Goal: Subscribe to service/newsletter

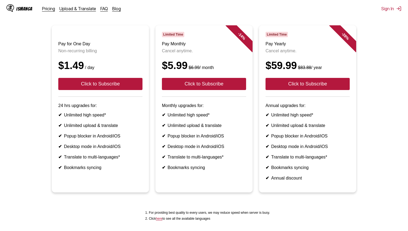
scroll to position [59, 0]
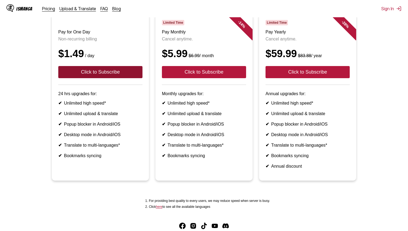
click at [113, 75] on button "Click to Subscribe" at bounding box center [100, 72] width 84 height 12
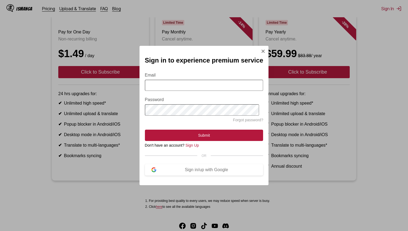
click at [172, 89] on input "Email" at bounding box center [204, 85] width 118 height 11
type input "**********"
click at [221, 173] on button "Sign in/up with Google" at bounding box center [204, 169] width 118 height 11
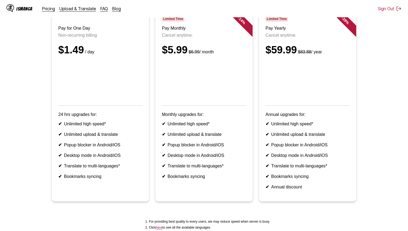
scroll to position [64, 0]
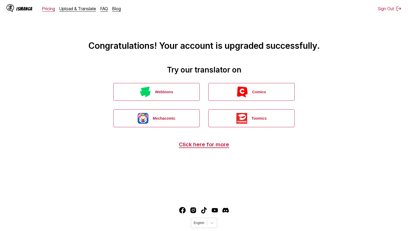
click at [47, 9] on link "Pricing" at bounding box center [48, 8] width 13 height 5
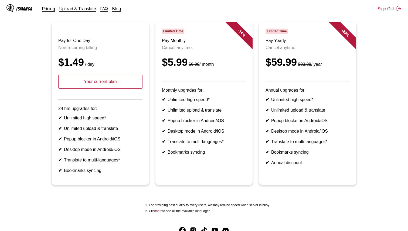
scroll to position [34, 0]
